Goal: Find specific page/section: Find specific page/section

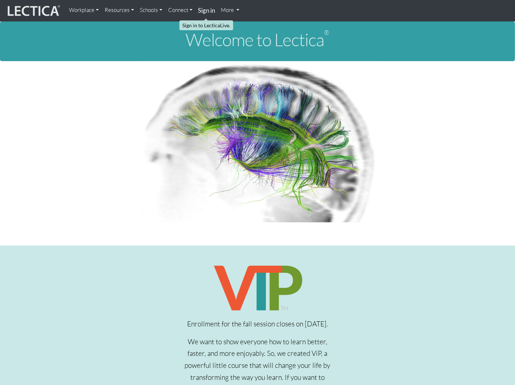
click at [210, 12] on strong "Sign in" at bounding box center [206, 11] width 17 height 8
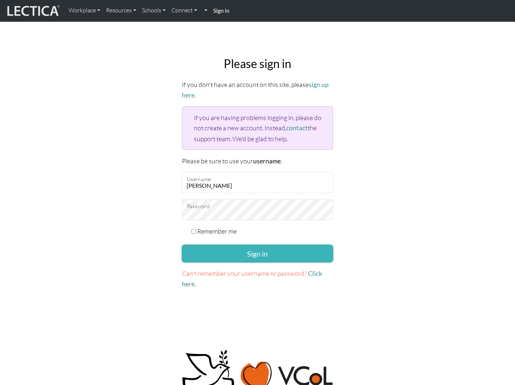
click at [252, 256] on button "Sign in" at bounding box center [257, 253] width 151 height 17
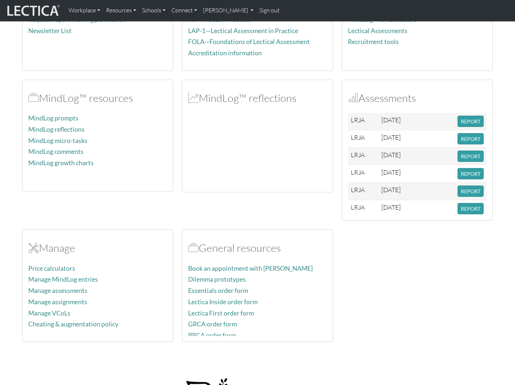
scroll to position [153, 0]
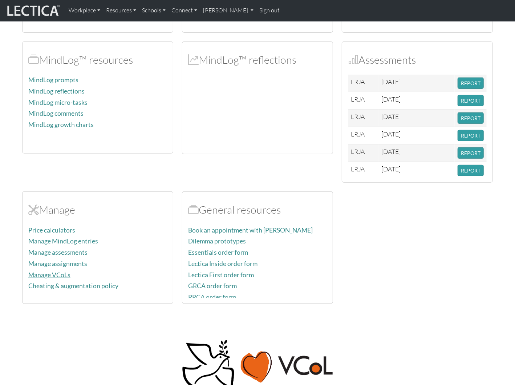
click at [50, 272] on link "Manage VCoLs" at bounding box center [49, 275] width 42 height 8
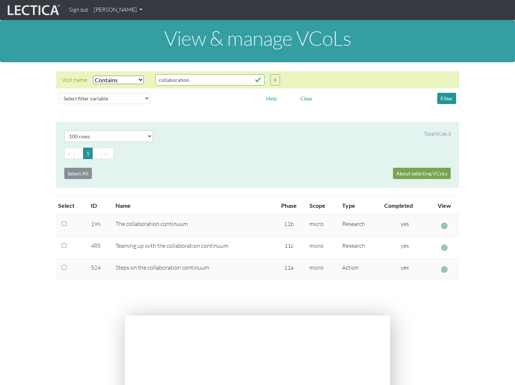
select select "icontains"
select select "100"
click at [278, 81] on button "X" at bounding box center [275, 79] width 10 height 11
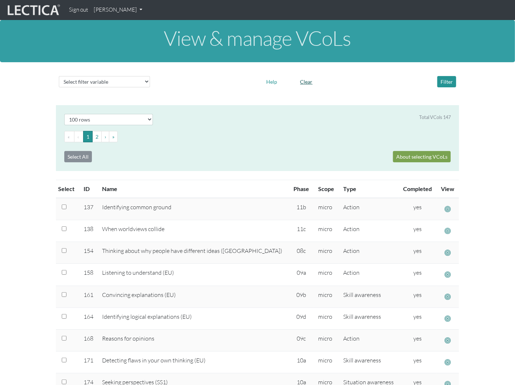
click at [310, 82] on button "Clear" at bounding box center [306, 81] width 19 height 11
click at [94, 138] on button "2" at bounding box center [96, 136] width 9 height 11
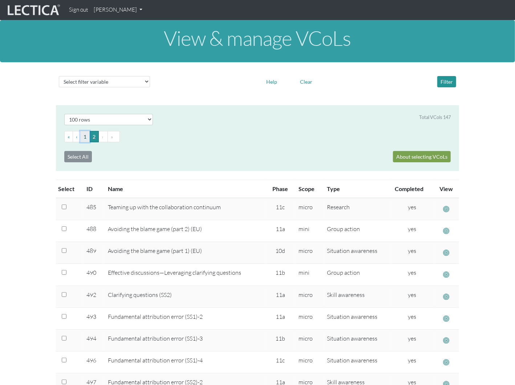
drag, startPoint x: 84, startPoint y: 137, endPoint x: 124, endPoint y: 134, distance: 39.8
click at [84, 137] on button "1" at bounding box center [84, 136] width 9 height 11
